Goal: Manage account settings

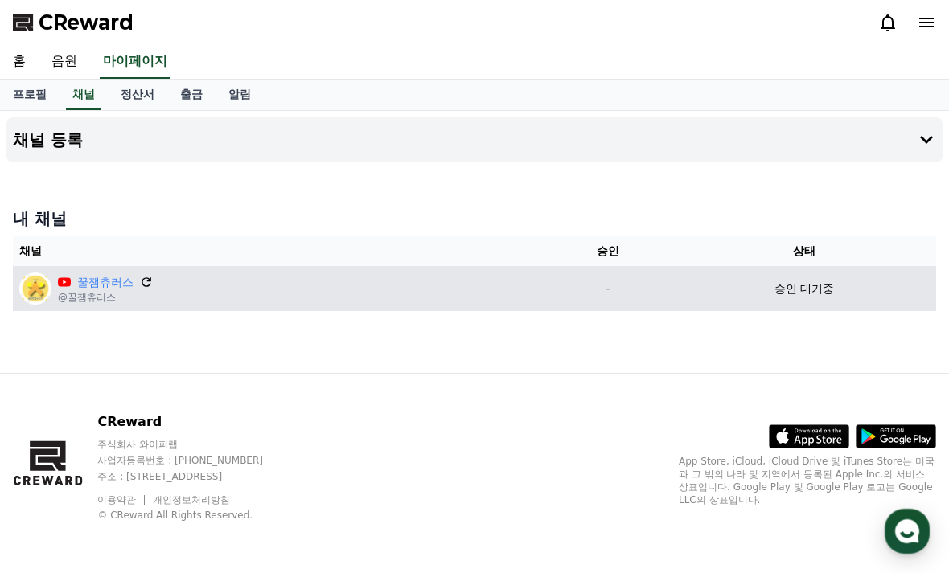
click at [141, 286] on icon at bounding box center [146, 282] width 10 height 10
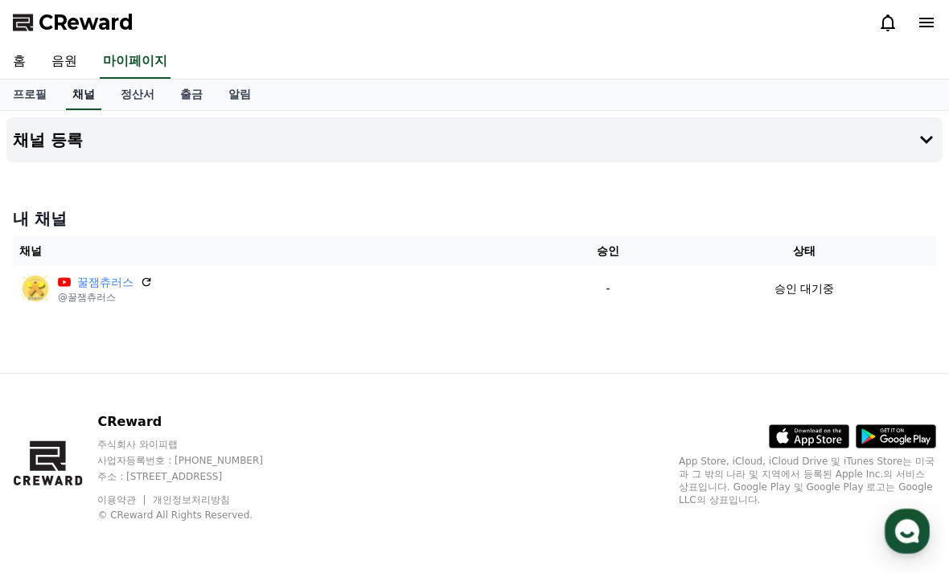
click at [76, 94] on link "채널" at bounding box center [83, 95] width 35 height 31
click at [34, 92] on link "프로필" at bounding box center [29, 95] width 59 height 31
select select "**********"
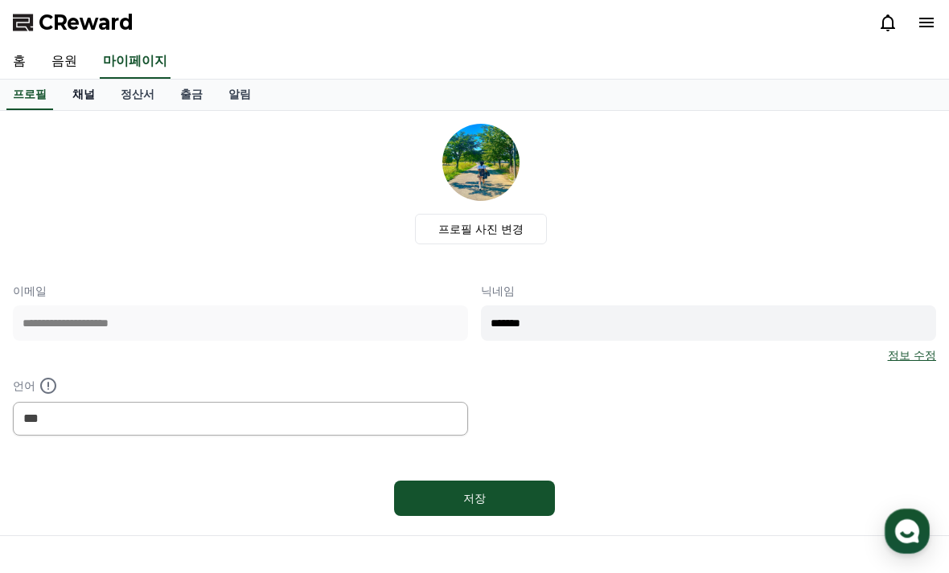
click at [80, 103] on link "채널" at bounding box center [83, 95] width 48 height 31
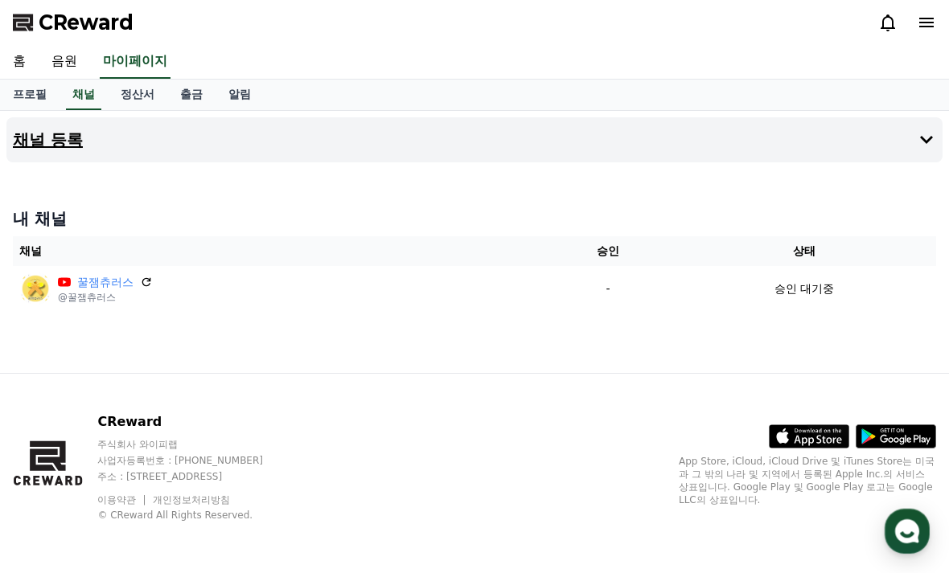
click at [928, 144] on icon at bounding box center [925, 139] width 19 height 19
